Goal: Information Seeking & Learning: Learn about a topic

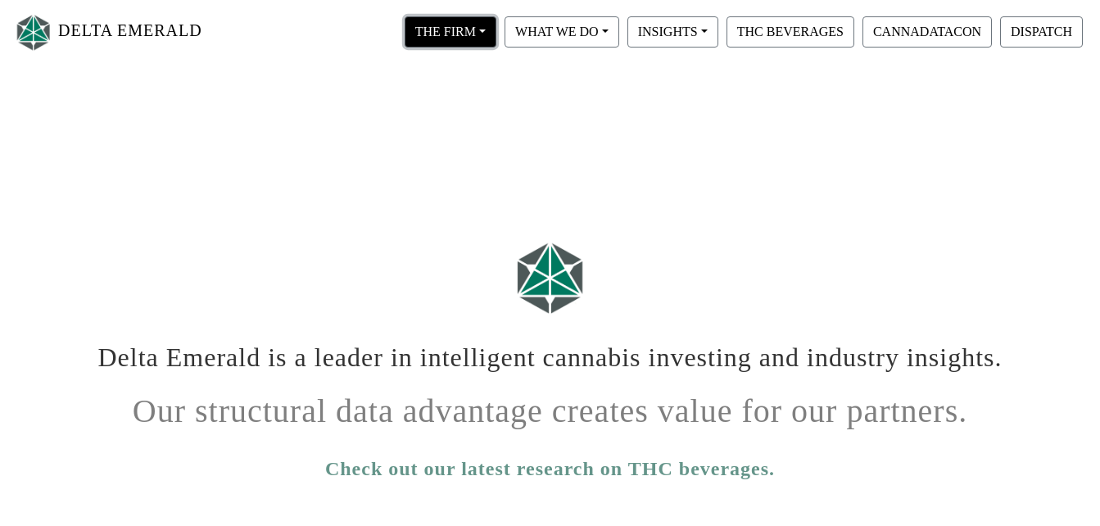
click at [439, 35] on button "THE FIRM" at bounding box center [451, 31] width 92 height 31
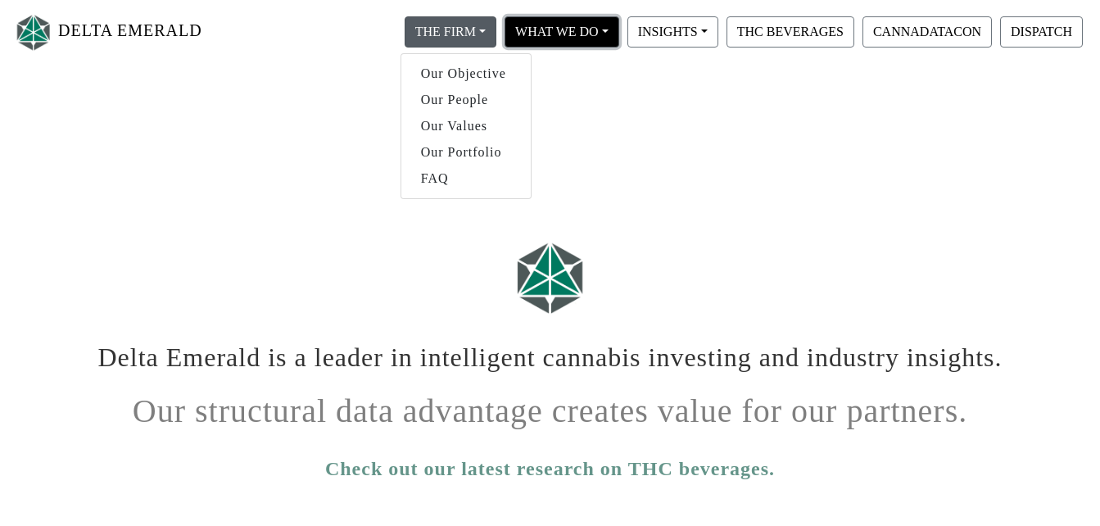
click at [574, 33] on button "WHAT WE DO" at bounding box center [562, 31] width 115 height 31
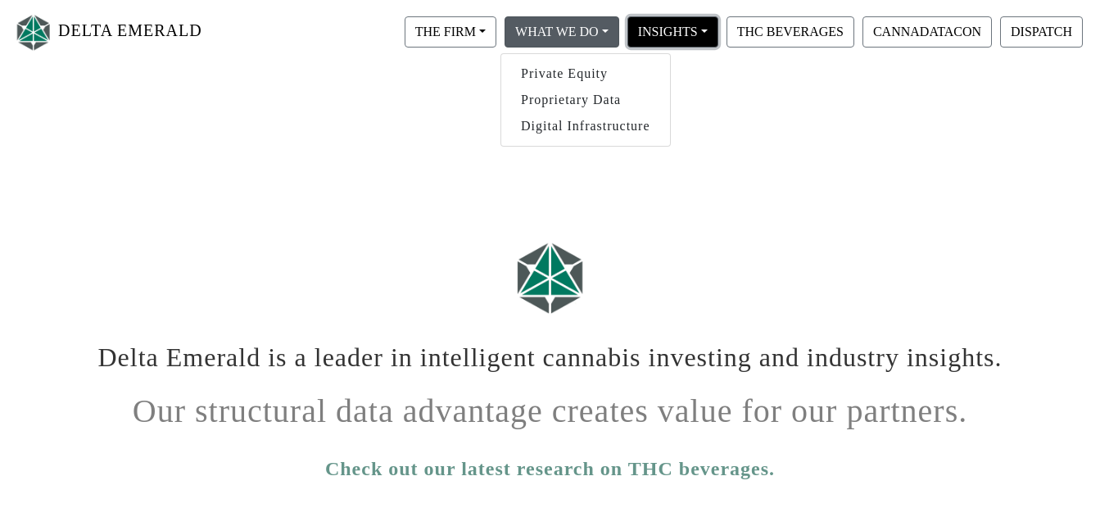
click at [654, 38] on button "INSIGHTS" at bounding box center [672, 31] width 91 height 31
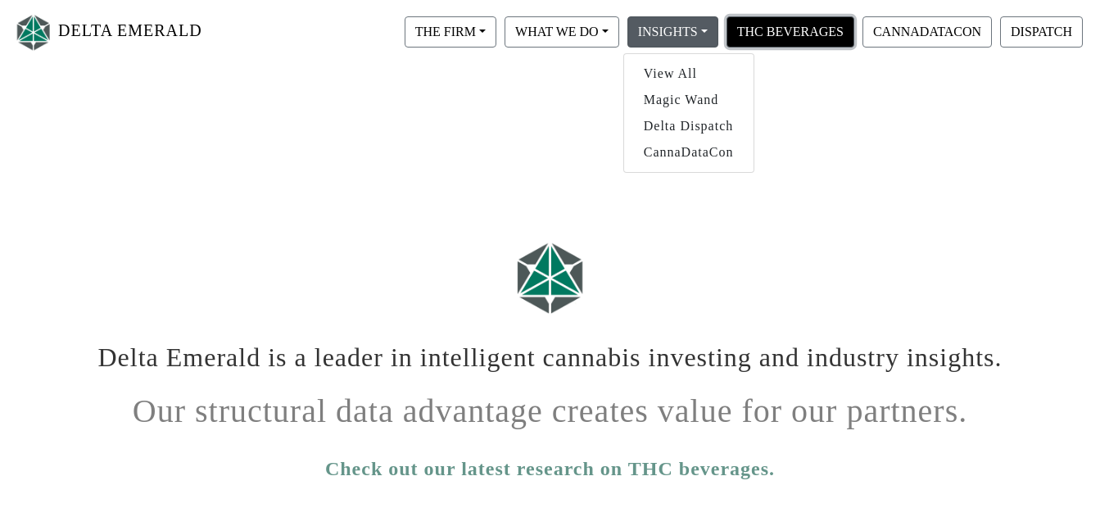
click at [763, 25] on button "THC BEVERAGES" at bounding box center [791, 31] width 128 height 31
